Goal: Task Accomplishment & Management: Manage account settings

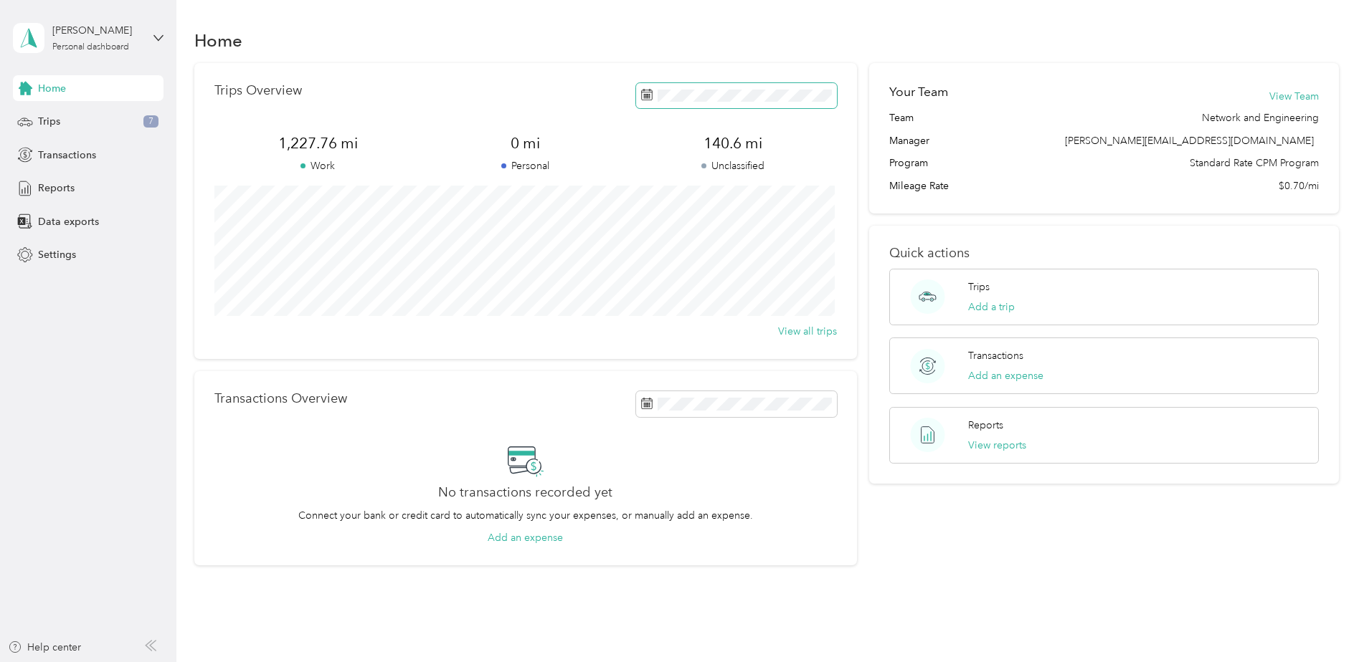
click at [644, 98] on rect at bounding box center [644, 98] width 1 height 1
click at [33, 118] on icon at bounding box center [25, 122] width 16 height 16
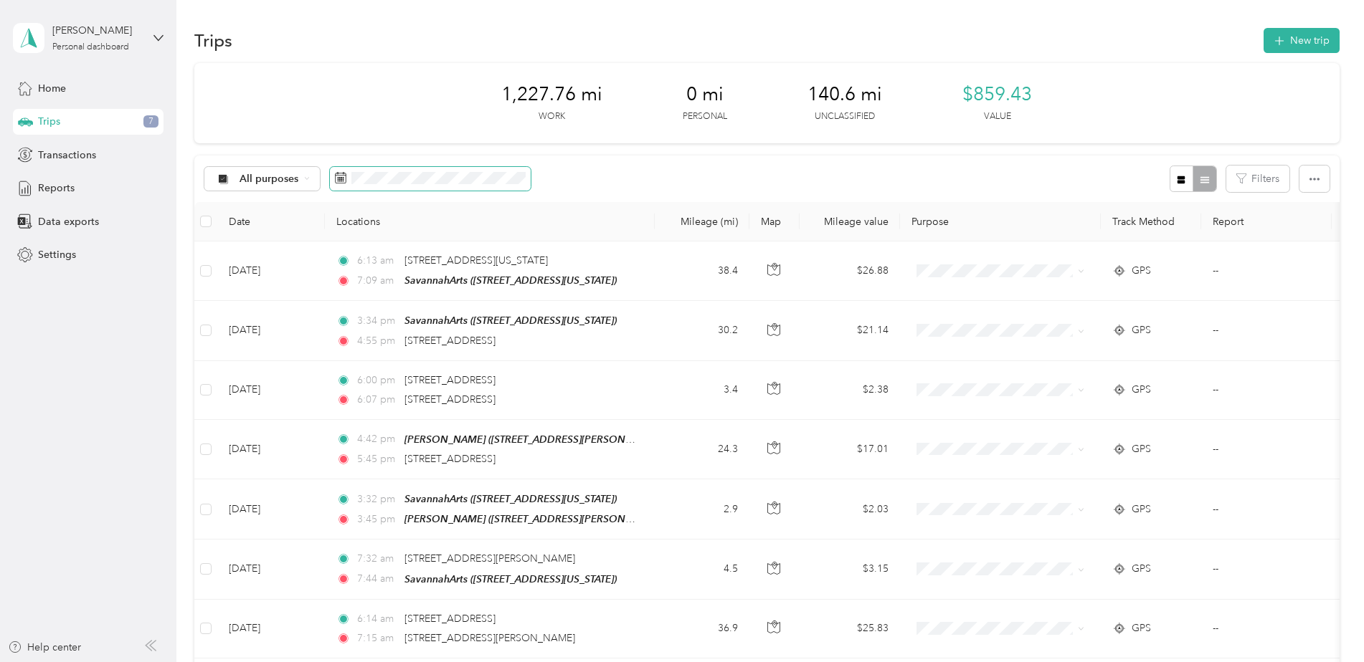
click at [341, 182] on icon at bounding box center [340, 177] width 11 height 11
click at [341, 181] on rect at bounding box center [341, 180] width 1 height 1
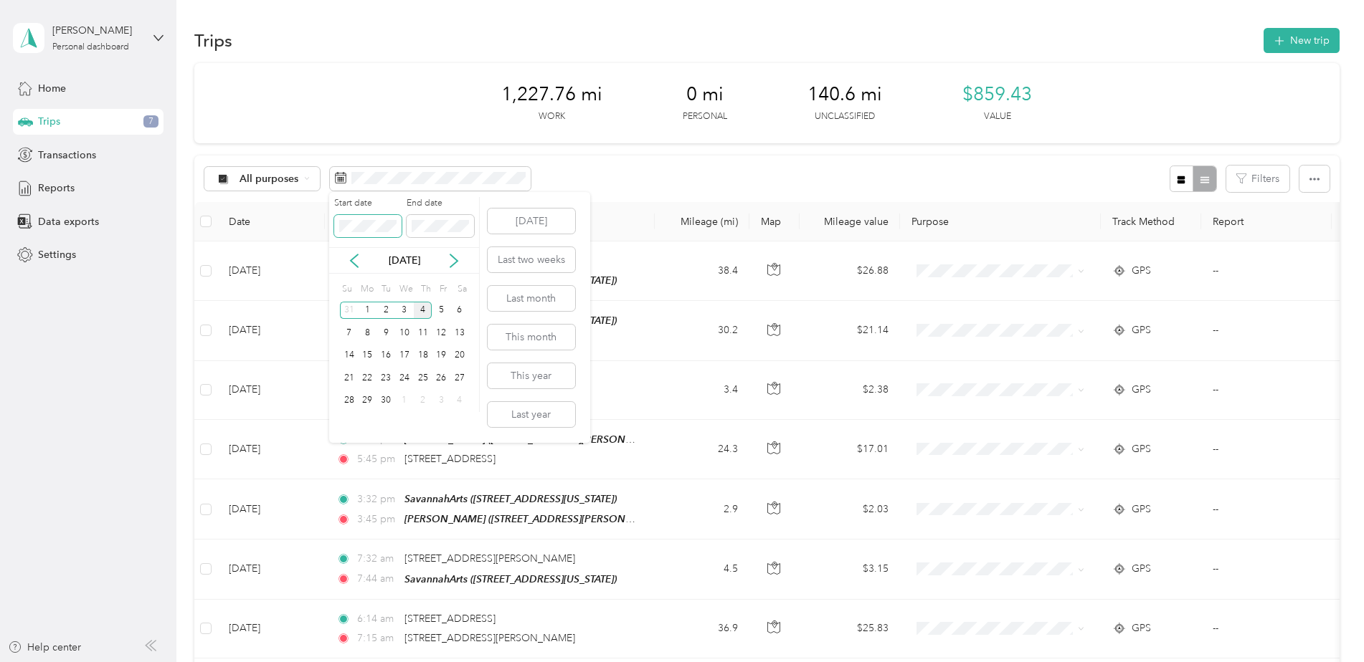
click at [336, 225] on span at bounding box center [367, 226] width 67 height 23
click at [351, 260] on icon at bounding box center [354, 261] width 14 height 14
click at [368, 330] on div "4" at bounding box center [367, 333] width 19 height 18
click at [440, 399] on div "29" at bounding box center [441, 401] width 19 height 18
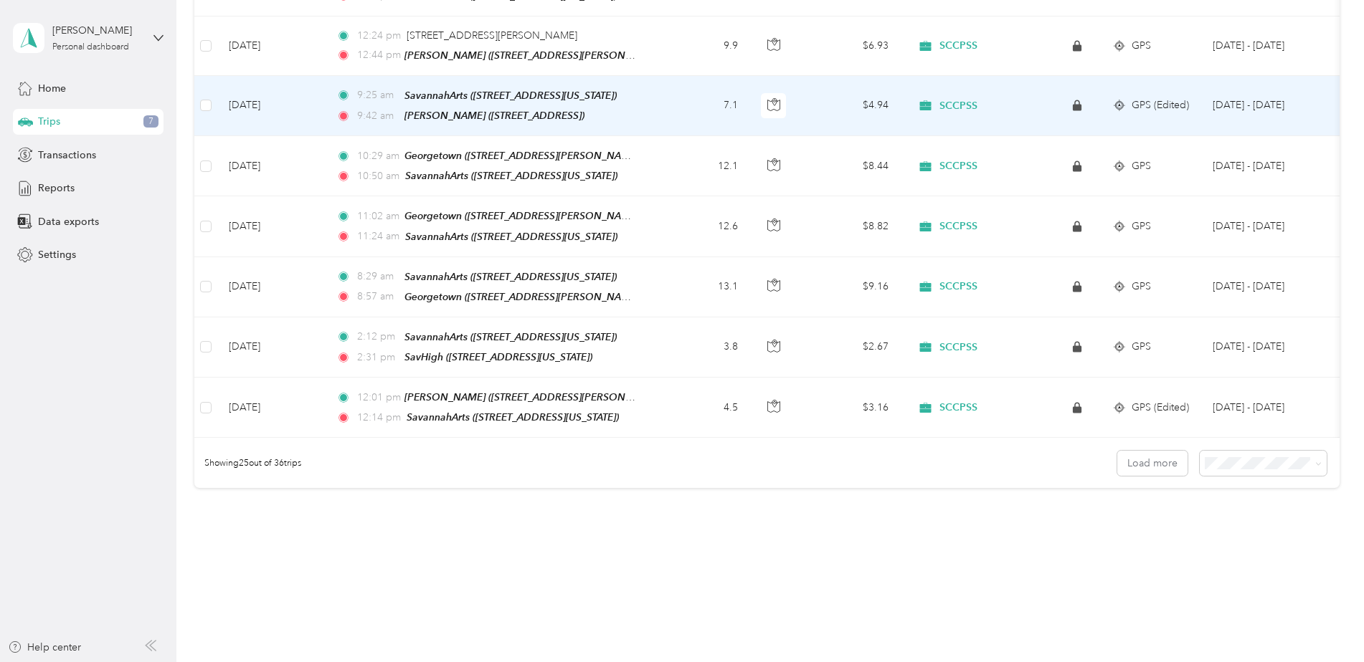
scroll to position [1169, 0]
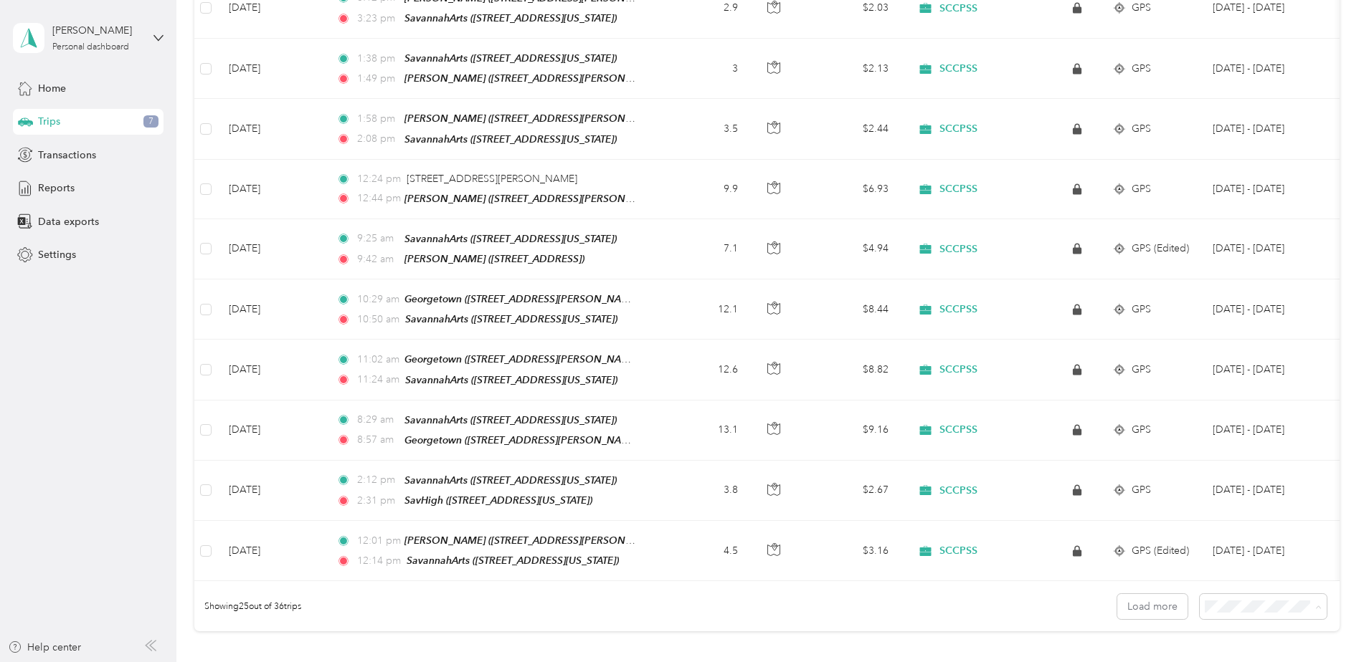
click at [1212, 533] on li "50 per load" at bounding box center [1259, 530] width 127 height 25
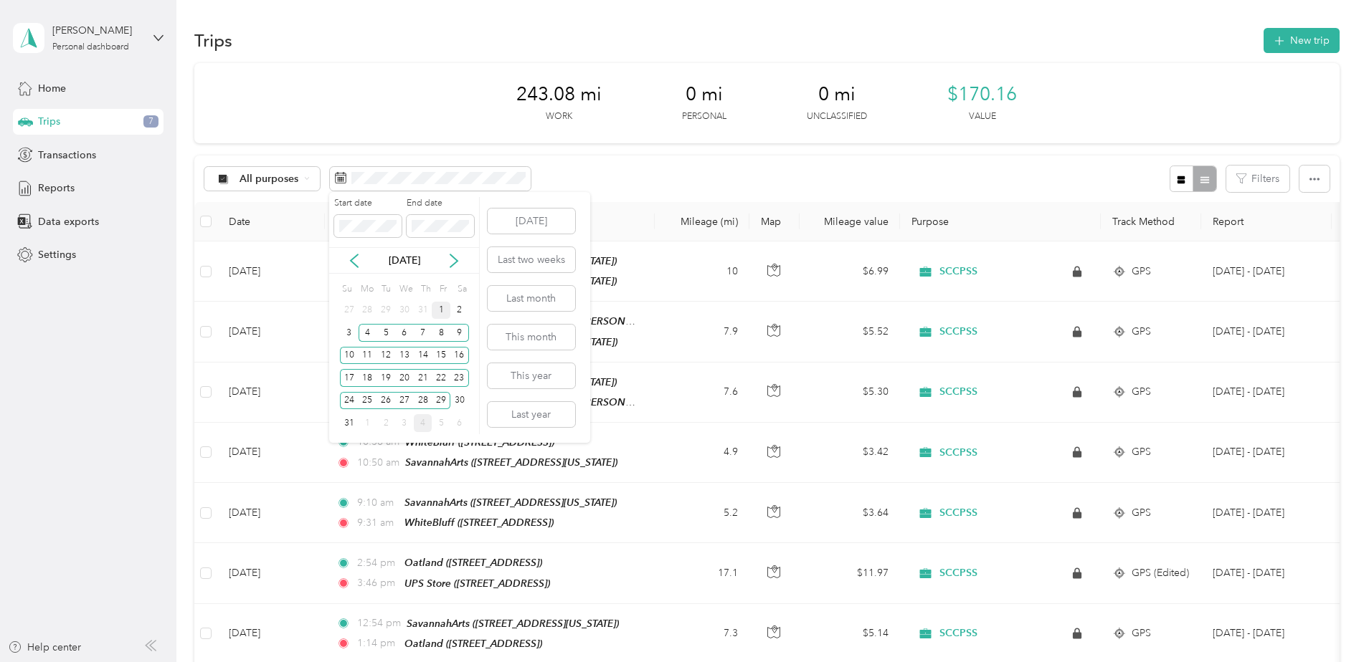
click at [438, 308] on div "1" at bounding box center [441, 311] width 19 height 18
click at [348, 426] on div "31" at bounding box center [349, 423] width 19 height 18
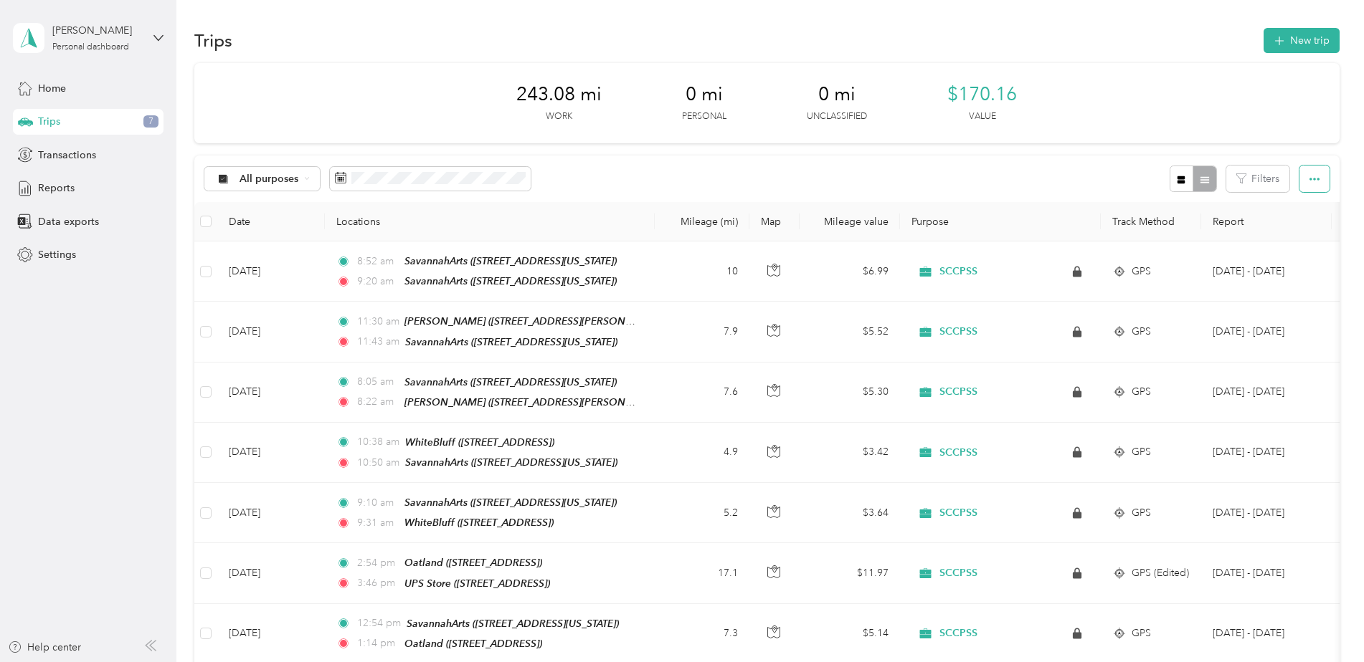
click at [1308, 187] on button "button" at bounding box center [1314, 179] width 30 height 27
click at [1296, 232] on span "Export" at bounding box center [1290, 231] width 30 height 12
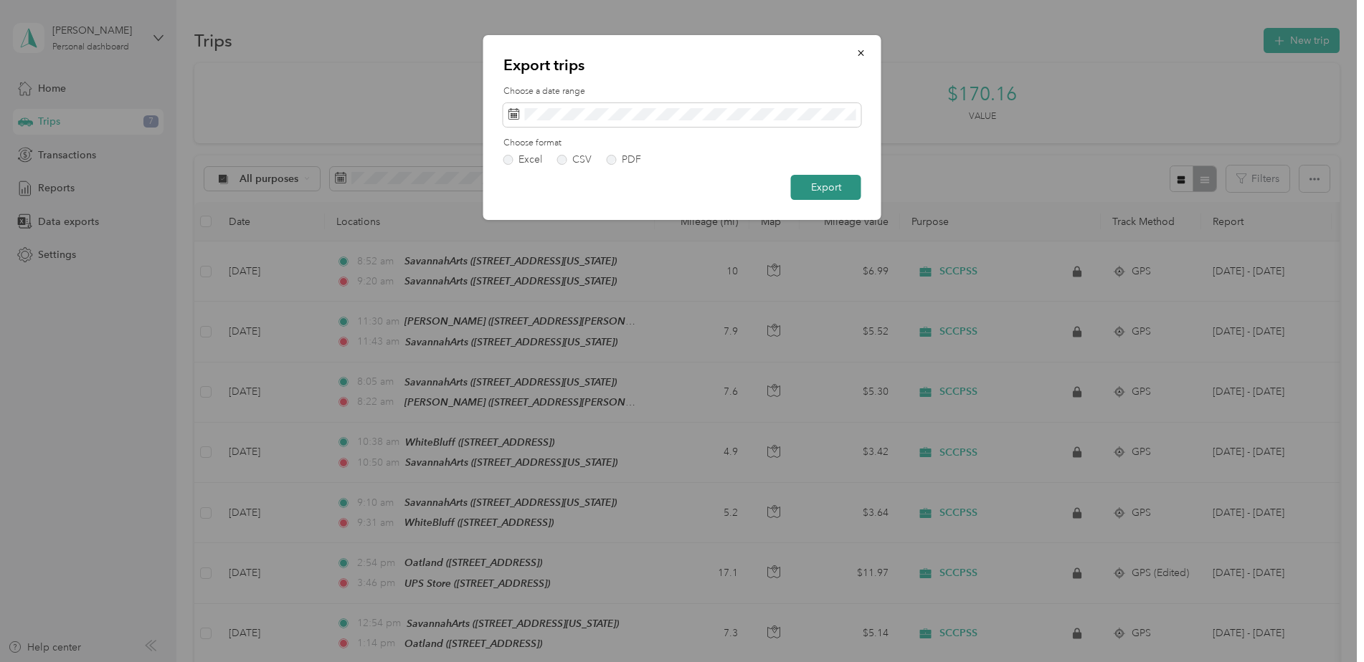
click at [826, 188] on button "Export" at bounding box center [826, 187] width 70 height 25
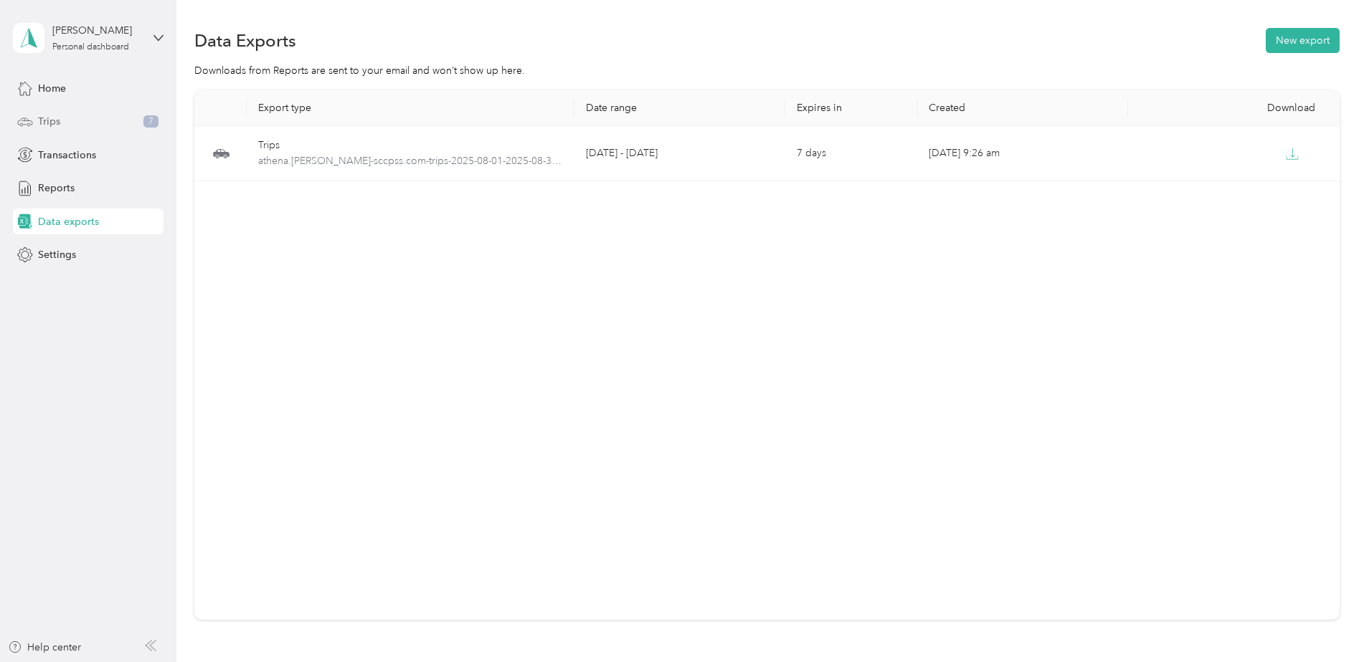
click at [49, 125] on span "Trips" at bounding box center [49, 121] width 22 height 15
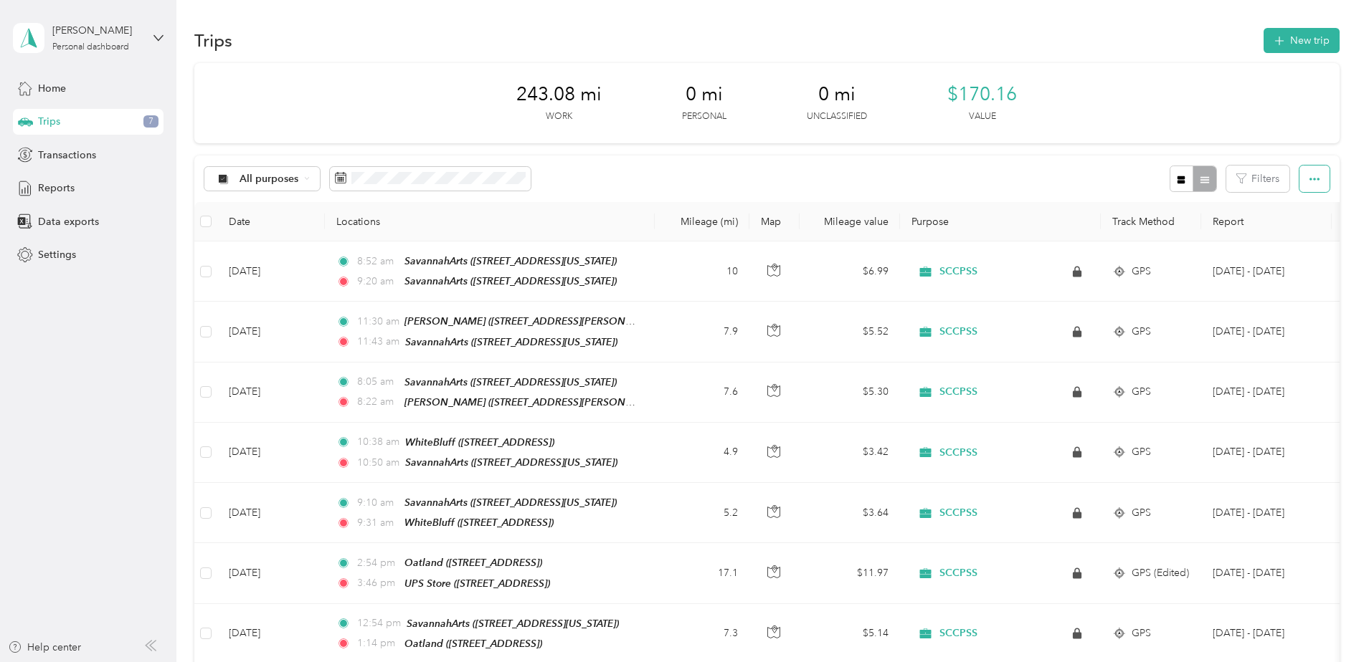
click at [1309, 181] on icon "button" at bounding box center [1314, 179] width 10 height 10
click at [1299, 230] on span "Export" at bounding box center [1290, 231] width 30 height 12
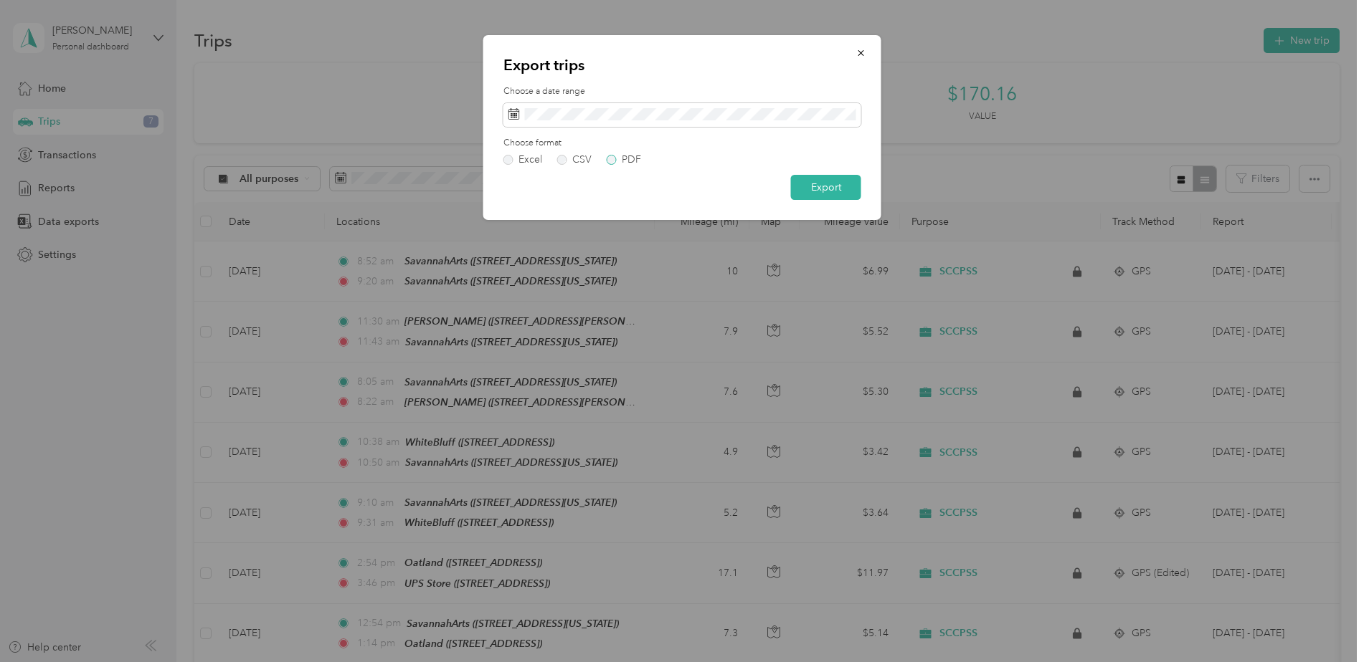
click at [612, 158] on label "PDF" at bounding box center [624, 160] width 34 height 10
click at [824, 191] on button "Export" at bounding box center [826, 187] width 70 height 25
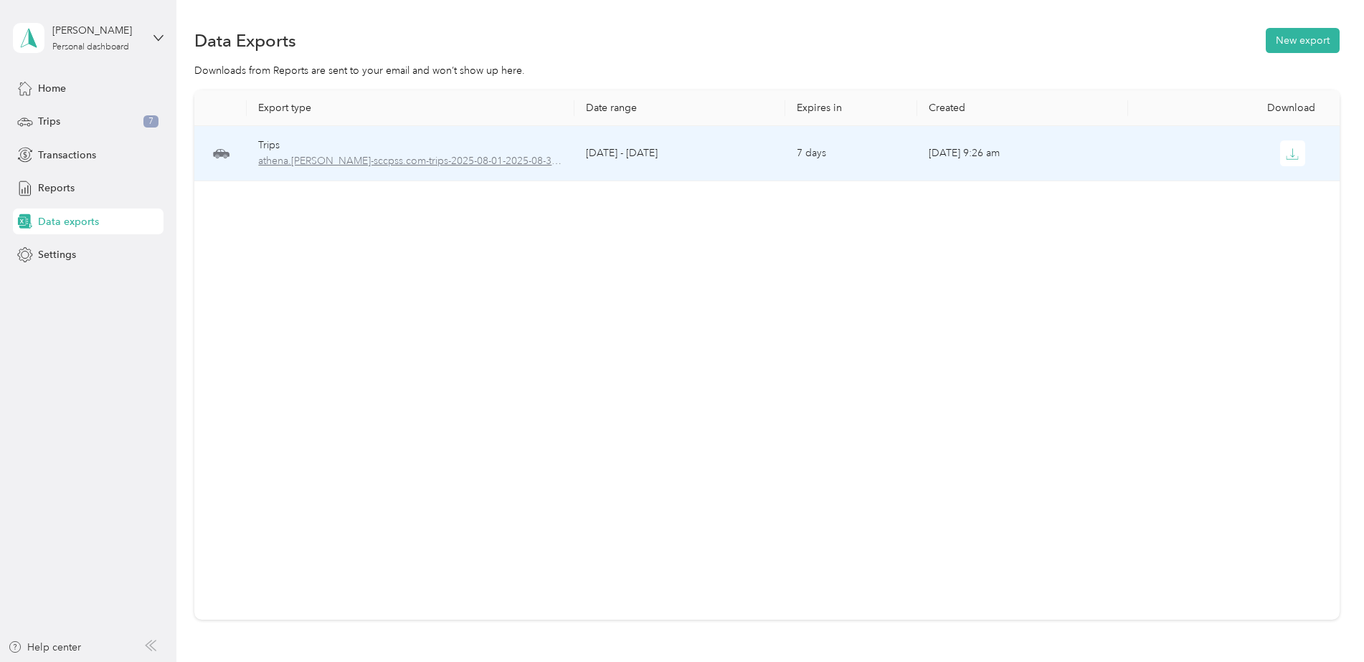
click at [328, 163] on span "athena.[PERSON_NAME]-sccpss.com-trips-2025-08-01-2025-08-31.xlsx" at bounding box center [410, 161] width 304 height 16
click at [1286, 160] on icon "button" at bounding box center [1292, 154] width 13 height 13
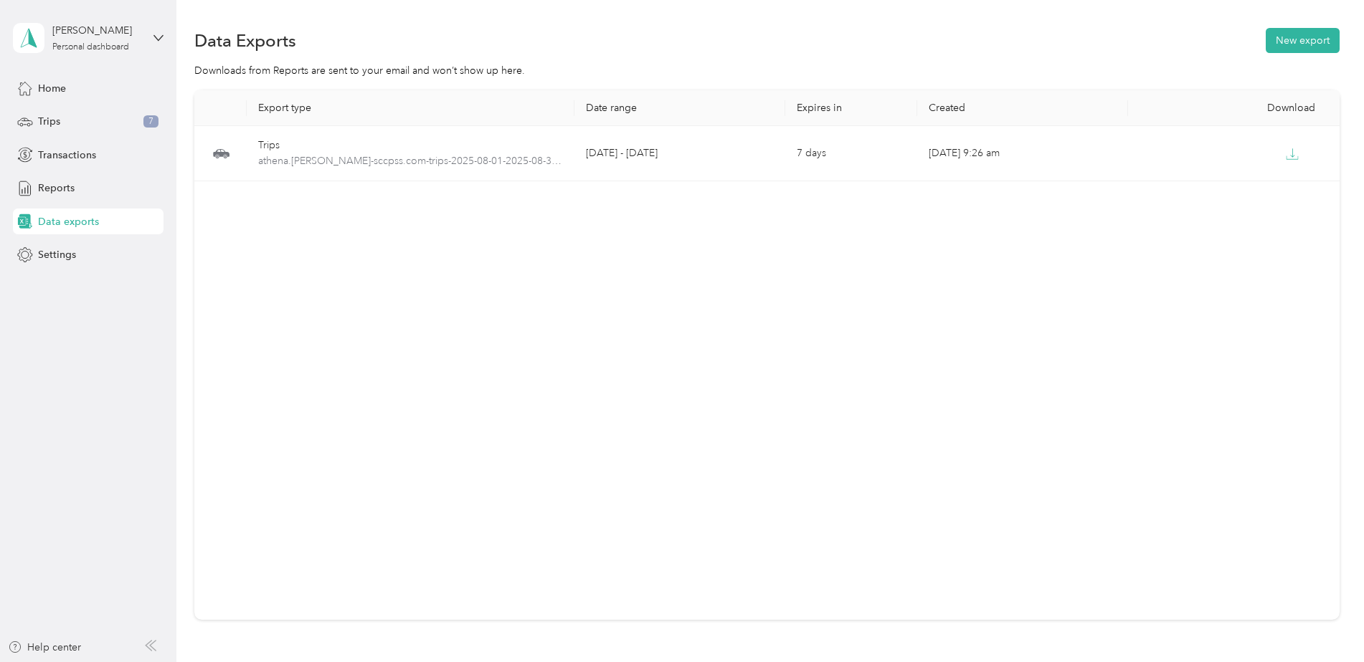
click at [1018, 385] on div "Export type Date range Expires in Created Download Trips [GEOGRAPHIC_DATA][PERS…" at bounding box center [766, 355] width 1145 height 530
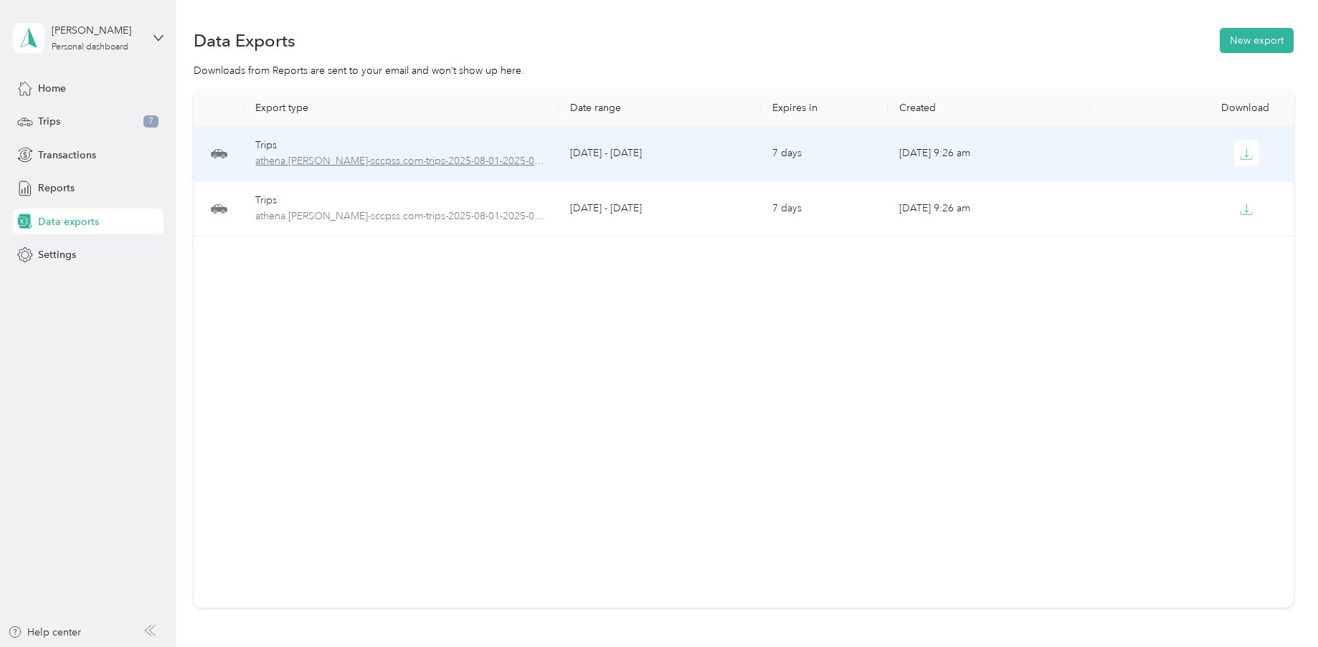
click at [369, 164] on span "athena.[PERSON_NAME]-sccpss.com-trips-2025-08-01-2025-08-31.pdf" at bounding box center [400, 161] width 291 height 16
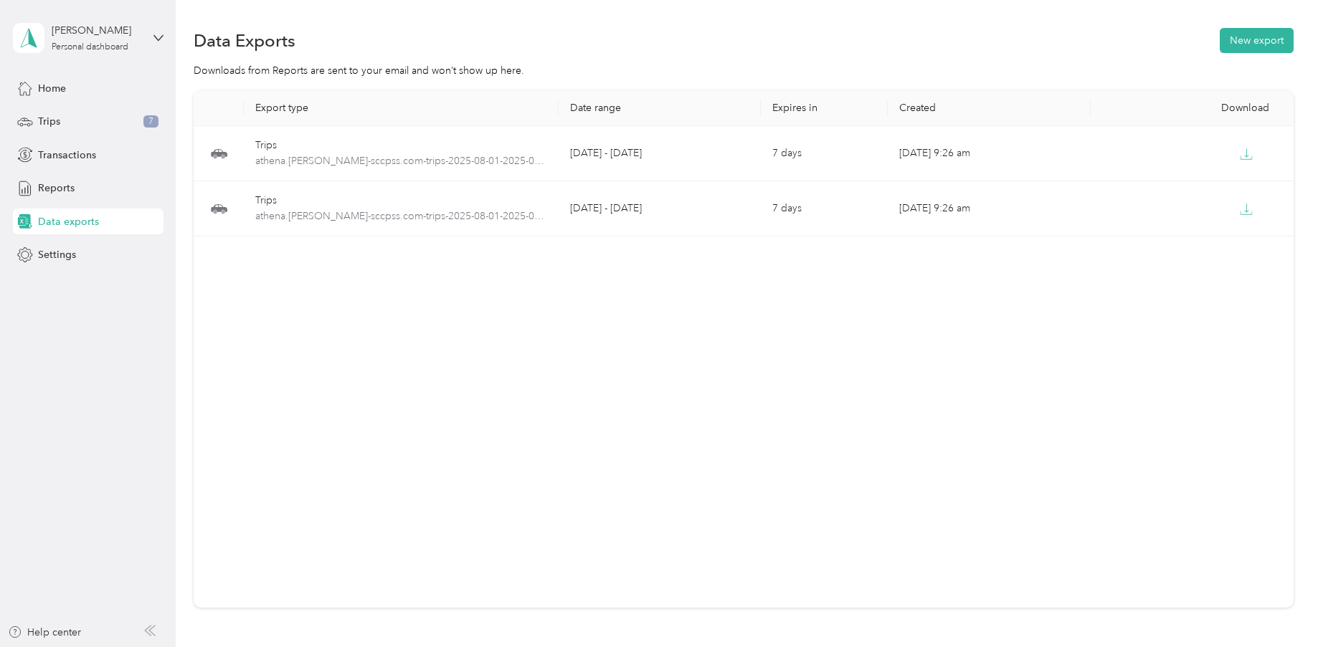
click at [650, 476] on div "Export type Date range Expires in Created Download Trips [GEOGRAPHIC_DATA][PERS…" at bounding box center [744, 349] width 1100 height 518
drag, startPoint x: 646, startPoint y: 369, endPoint x: 639, endPoint y: 370, distance: 7.3
click at [646, 369] on div "Export type Date range Expires in Created Download Trips [GEOGRAPHIC_DATA][PERS…" at bounding box center [744, 349] width 1100 height 518
click at [158, 39] on icon at bounding box center [158, 38] width 10 height 10
click at [108, 117] on div "Log out" at bounding box center [204, 117] width 363 height 25
